Goal: Task Accomplishment & Management: Manage account settings

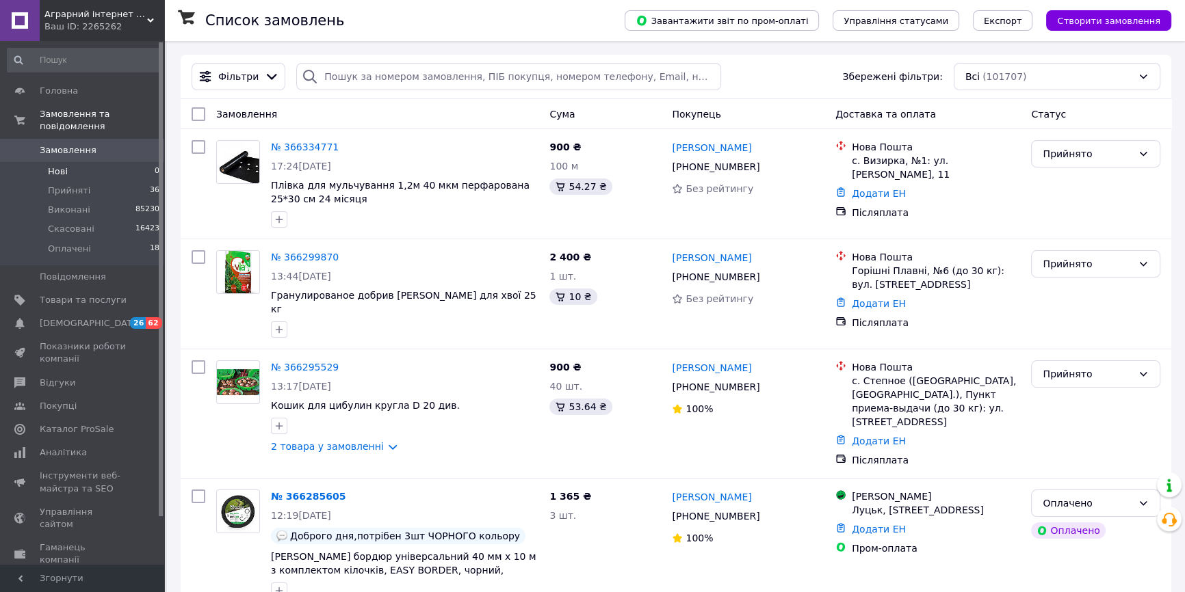
click at [68, 162] on li "Нові 0" at bounding box center [84, 171] width 168 height 19
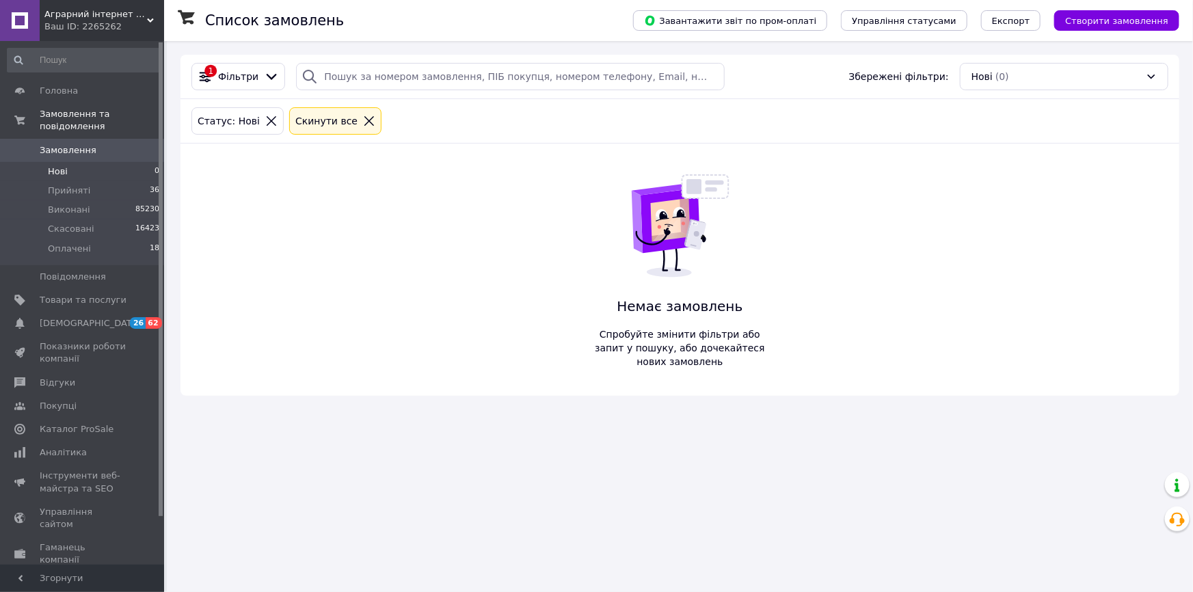
click at [69, 144] on span "Замовлення" at bounding box center [68, 150] width 57 height 12
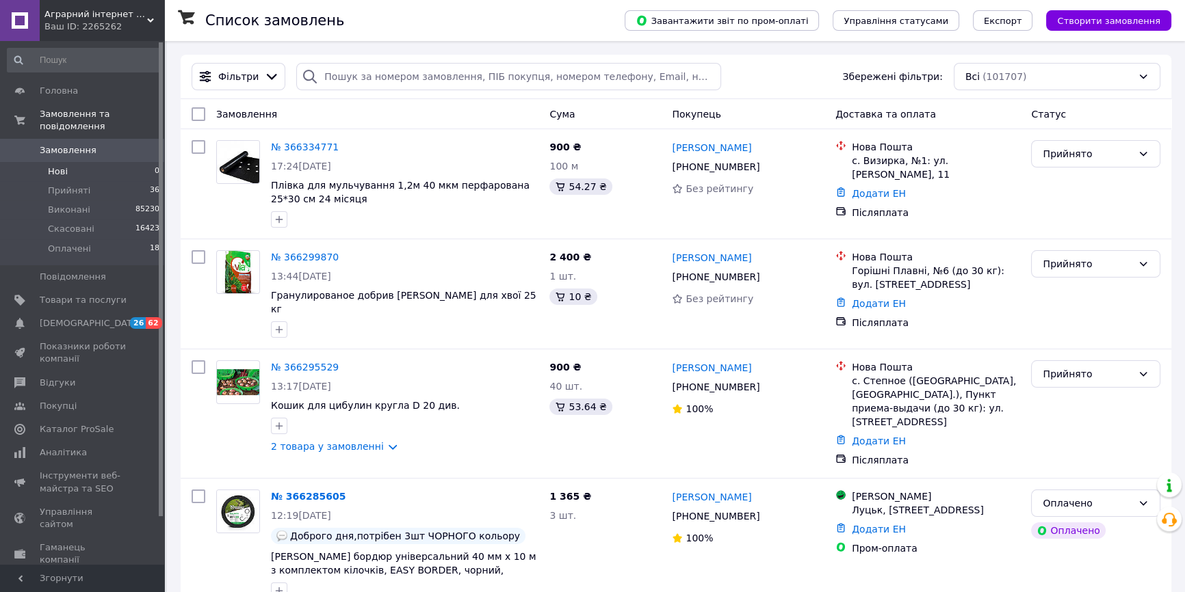
click at [53, 166] on span "Нові" at bounding box center [58, 172] width 20 height 12
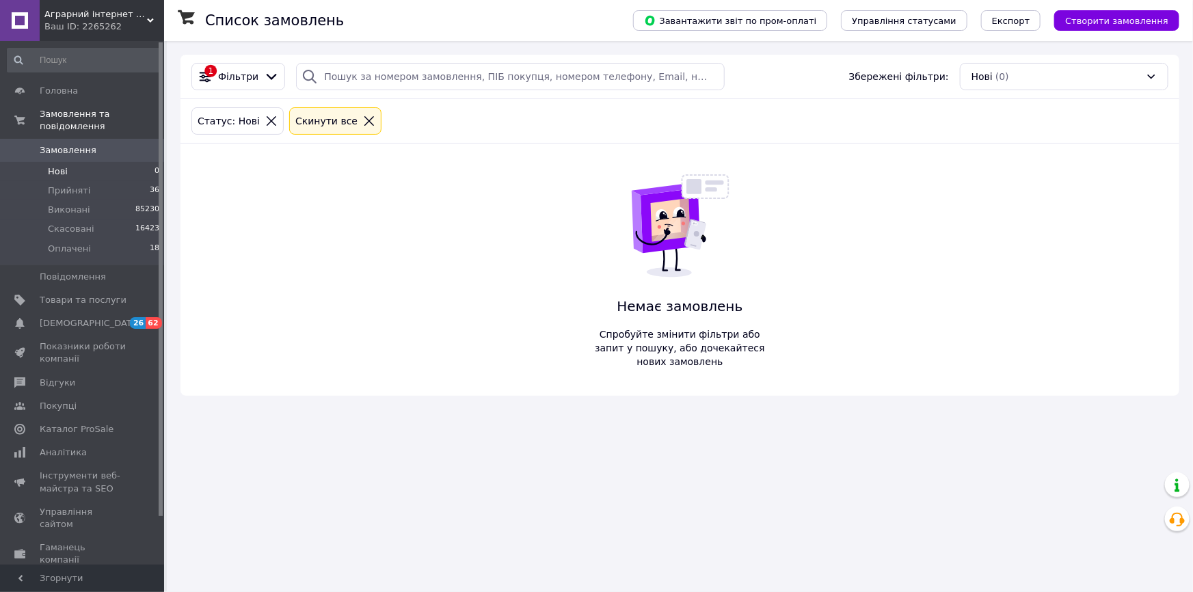
click at [62, 144] on span "Замовлення" at bounding box center [68, 150] width 57 height 12
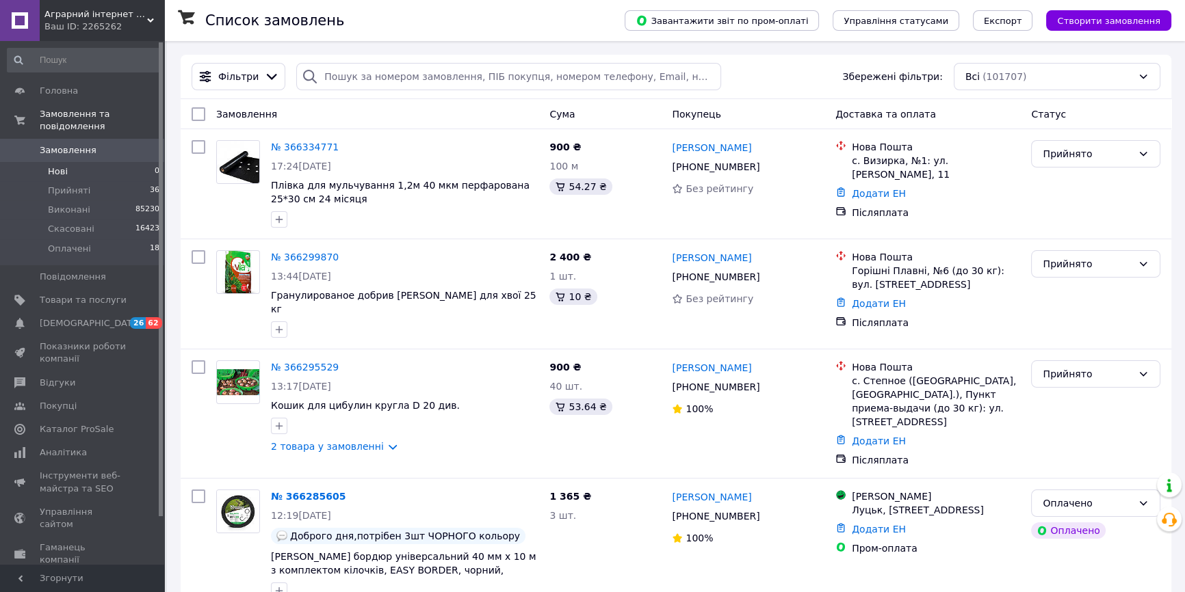
click at [60, 166] on span "Нові" at bounding box center [58, 172] width 20 height 12
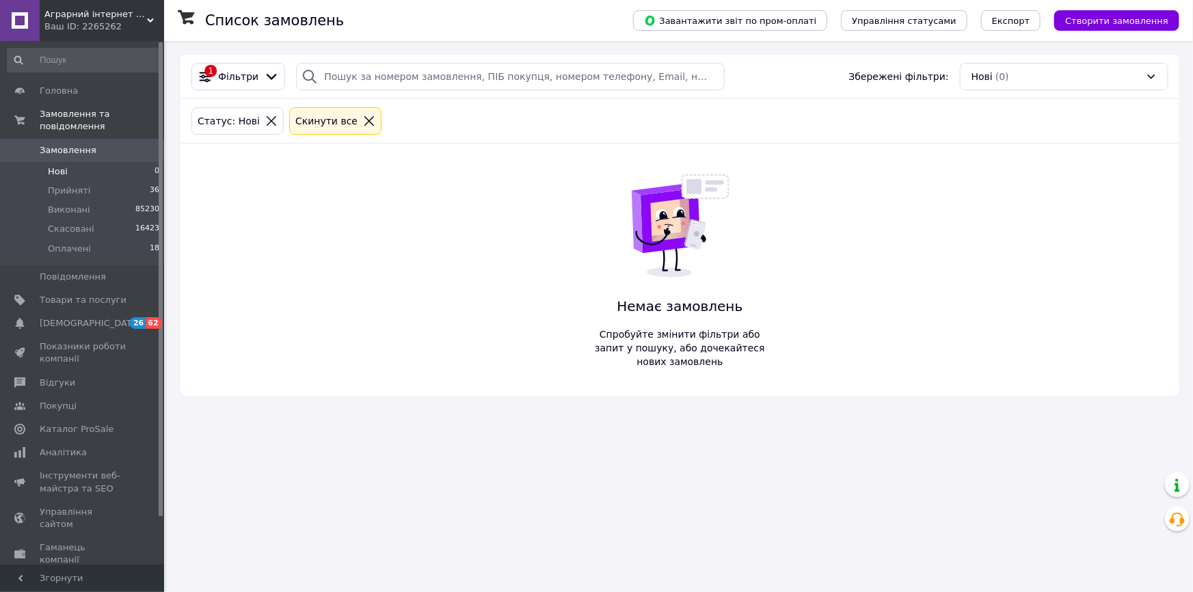
click at [61, 144] on span "Замовлення" at bounding box center [68, 150] width 57 height 12
